Goal: Register for event/course

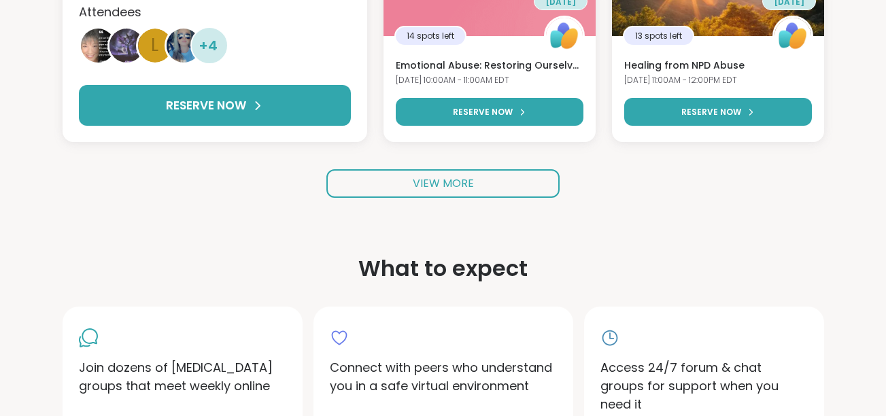
scroll to position [427, 0]
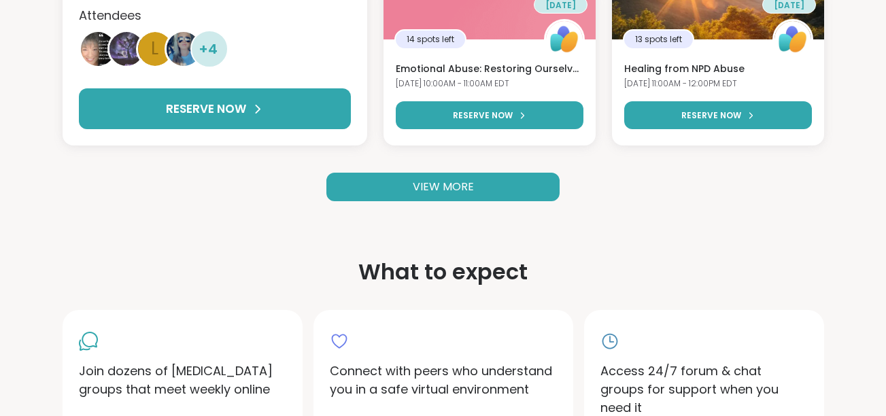
click at [539, 199] on link "VIEW MORE" at bounding box center [442, 187] width 233 height 29
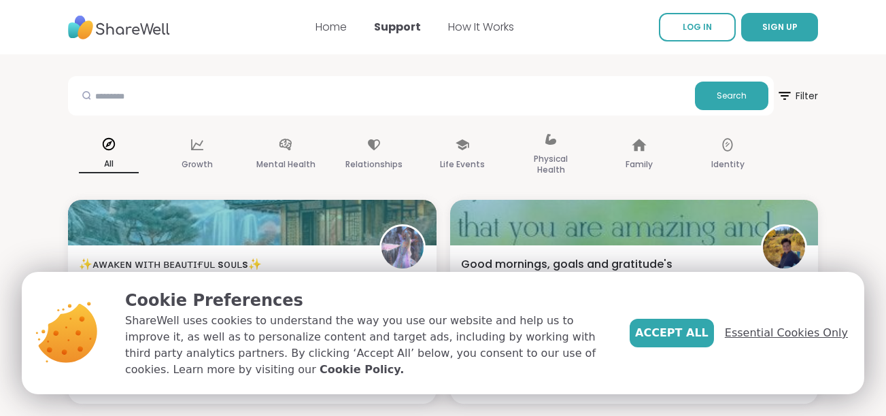
click at [817, 341] on span "Essential Cookies Only" at bounding box center [786, 333] width 123 height 16
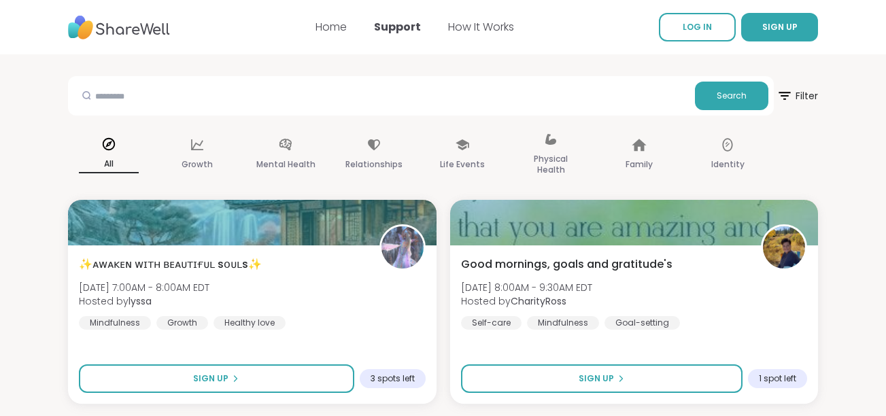
click at [755, 1] on nav "Home Support How It Works LOG IN SIGN UP" at bounding box center [443, 27] width 886 height 54
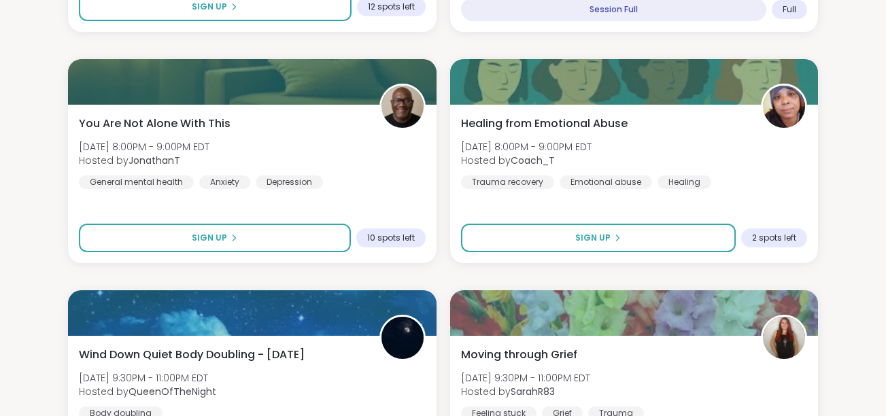
scroll to position [3830, 0]
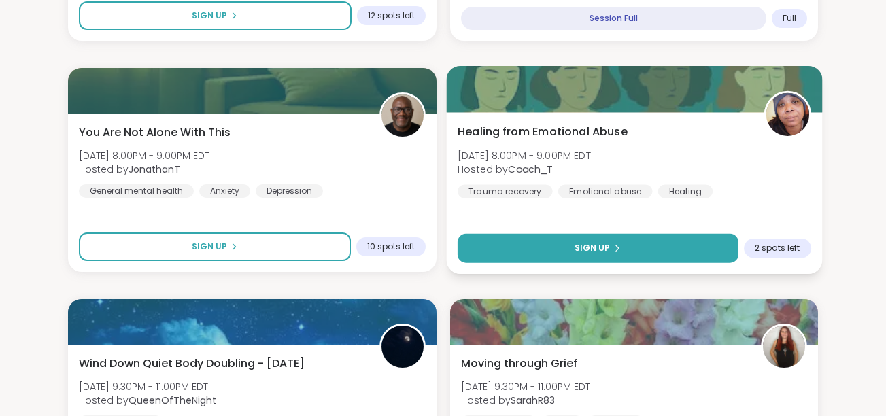
click at [700, 256] on button "Sign Up" at bounding box center [597, 248] width 281 height 29
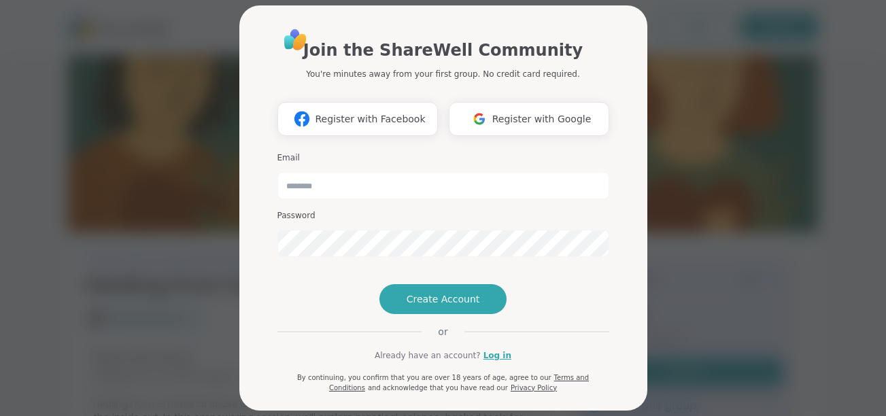
scroll to position [9, 0]
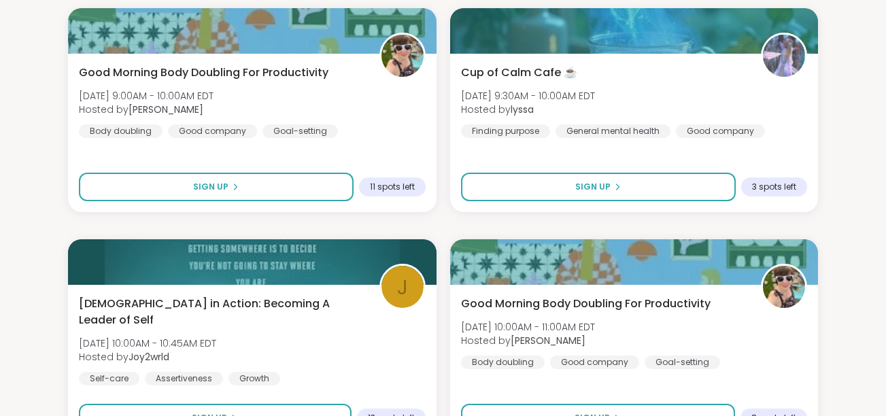
scroll to position [1, 0]
